Goal: Information Seeking & Learning: Check status

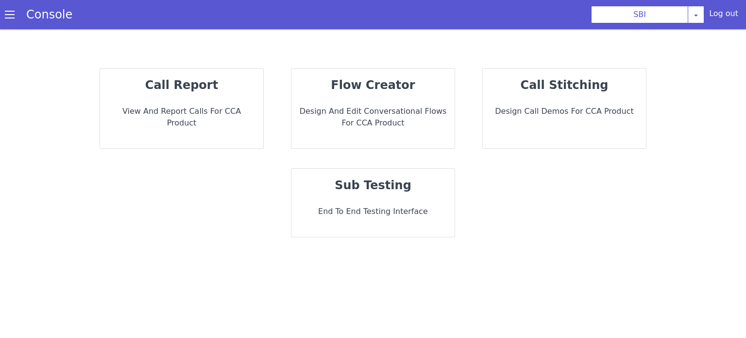
click at [240, 87] on p "call report" at bounding box center [182, 84] width 148 height 17
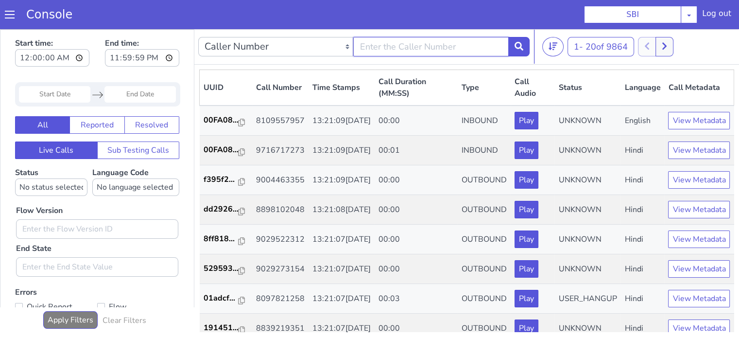
click at [445, 49] on input "text" at bounding box center [430, 46] width 155 height 19
type input "9804188730"
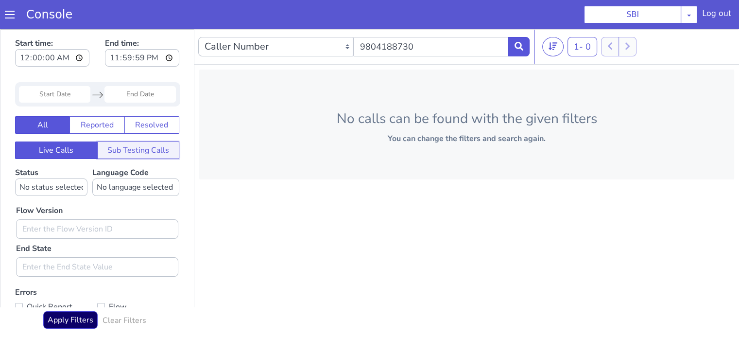
click at [139, 146] on button "Sub Testing Calls" at bounding box center [138, 149] width 83 height 17
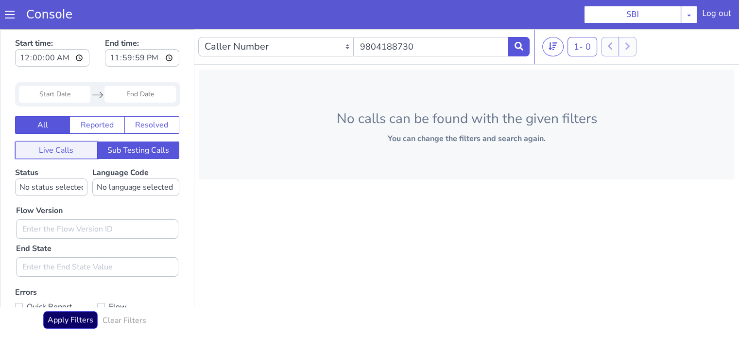
click at [78, 151] on button "Live Calls" at bounding box center [56, 149] width 83 height 17
